Goal: Transaction & Acquisition: Purchase product/service

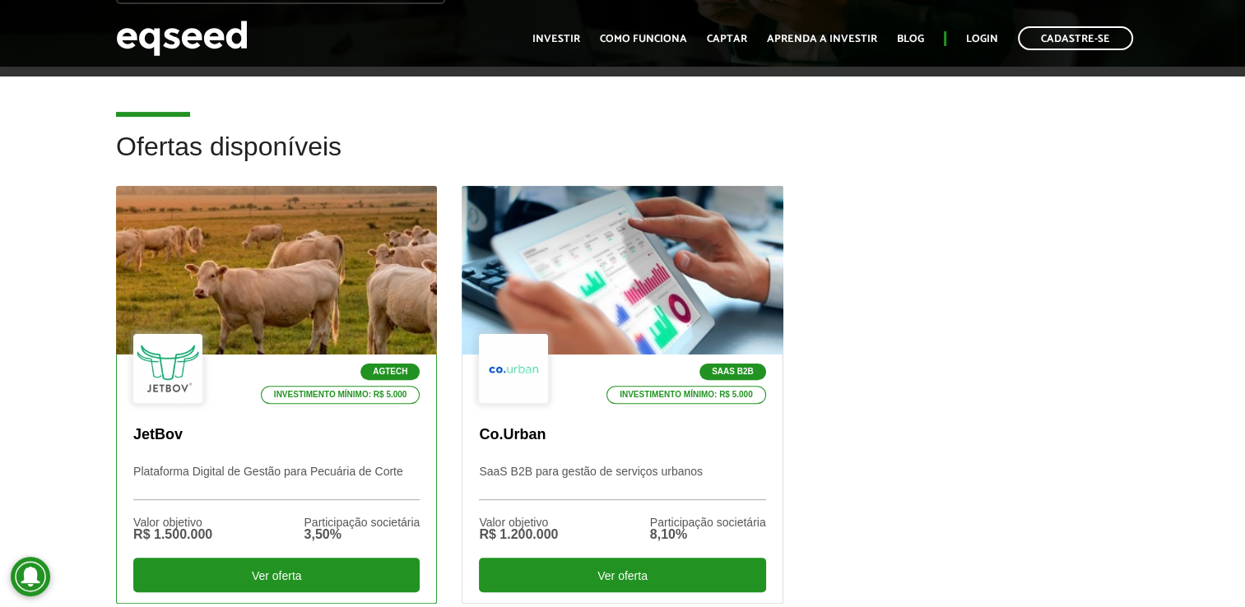
scroll to position [411, 0]
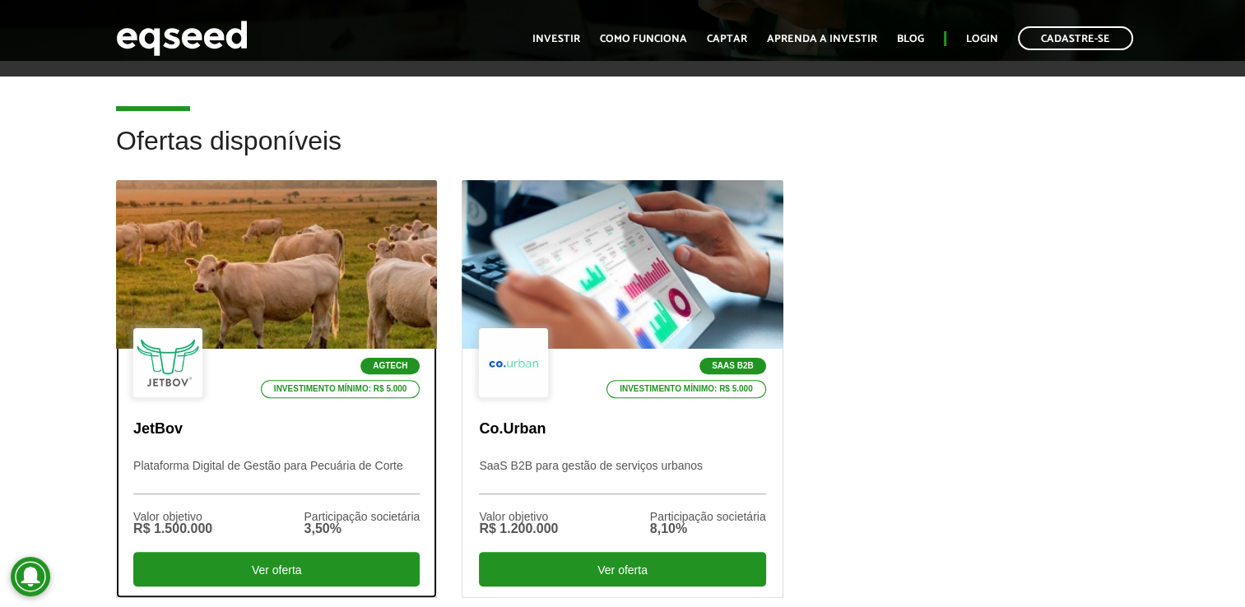
click at [322, 292] on div at bounding box center [276, 265] width 385 height 202
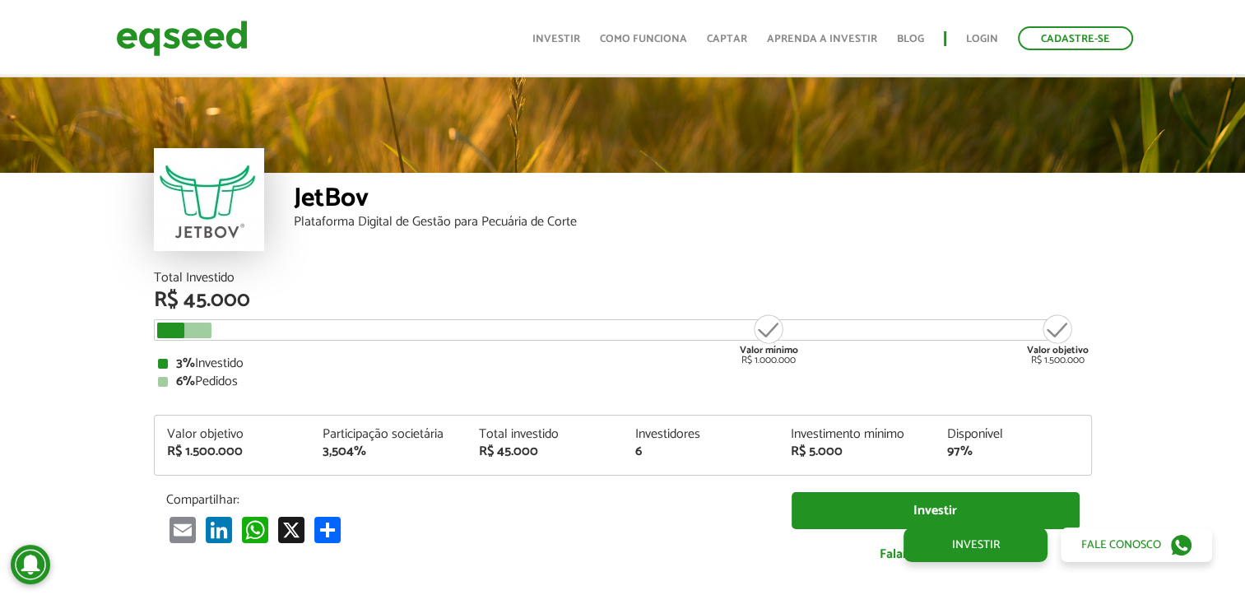
scroll to position [1954, 0]
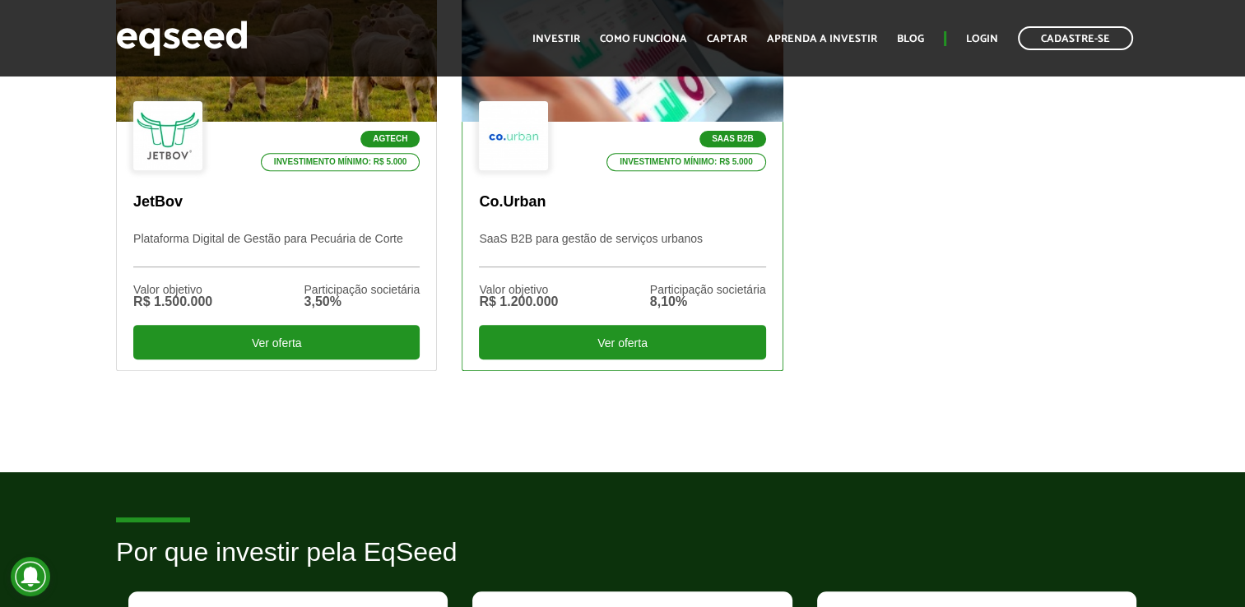
scroll to position [658, 0]
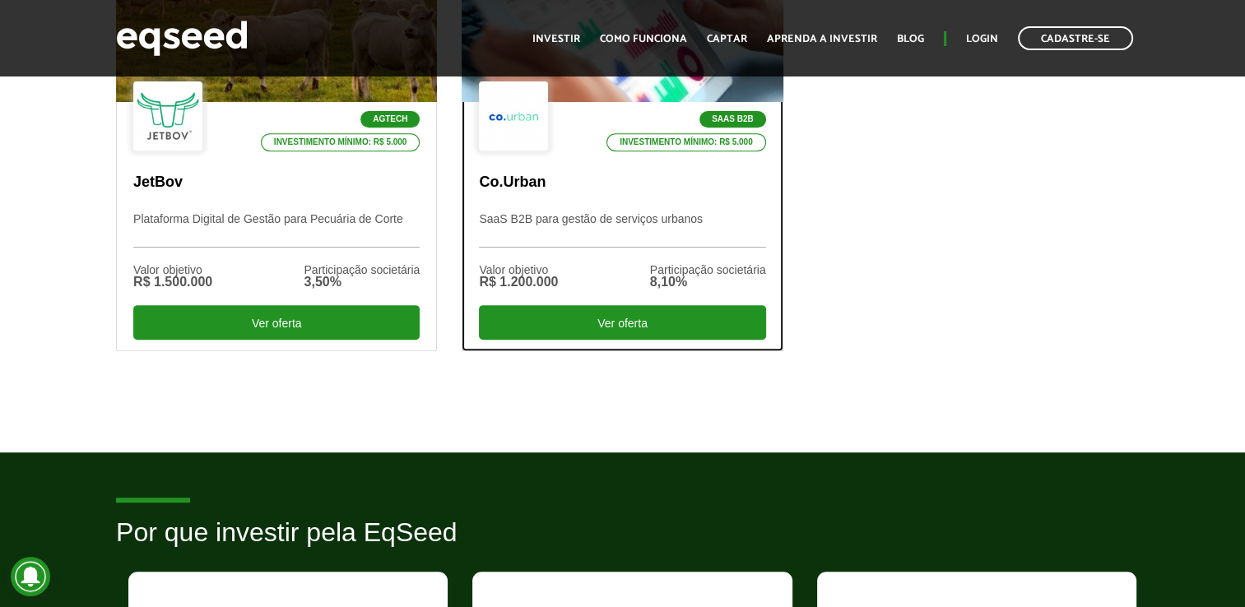
click at [623, 100] on div "SaaS B2B Investimento mínimo: R$ 5.000" at bounding box center [622, 117] width 286 height 72
